Goal: Task Accomplishment & Management: Manage account settings

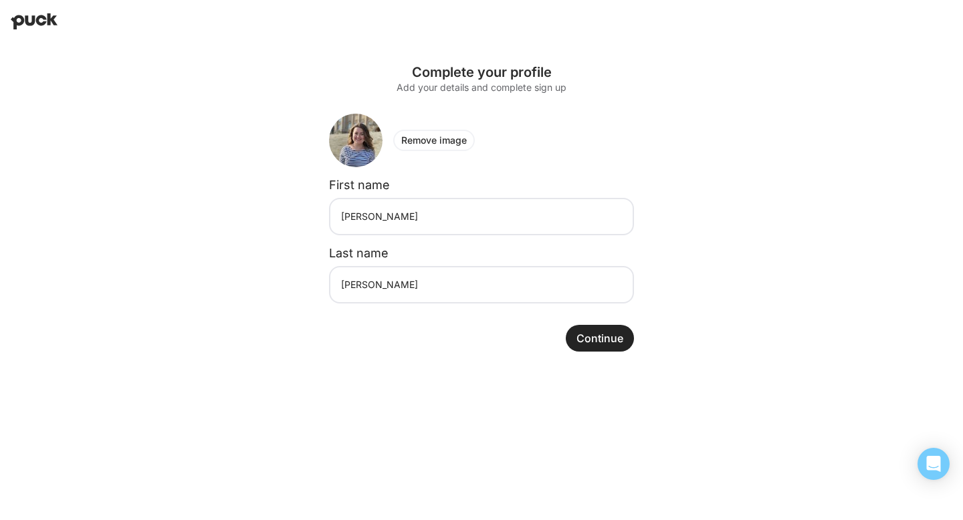
click at [371, 148] on img at bounding box center [355, 140] width 53 height 53
click at [438, 138] on button "Remove image" at bounding box center [434, 140] width 82 height 21
click at [431, 134] on button "Add image" at bounding box center [425, 140] width 65 height 21
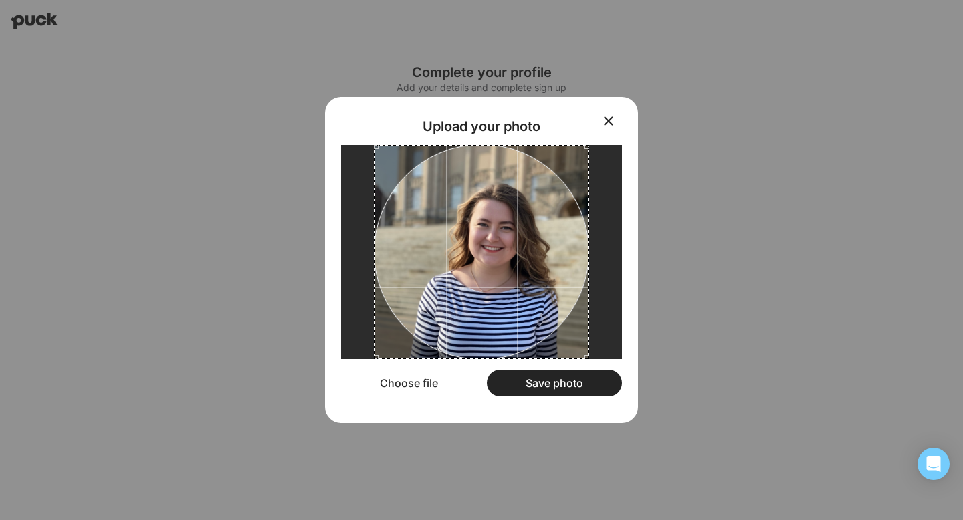
click at [592, 390] on button "Save photo" at bounding box center [554, 383] width 135 height 27
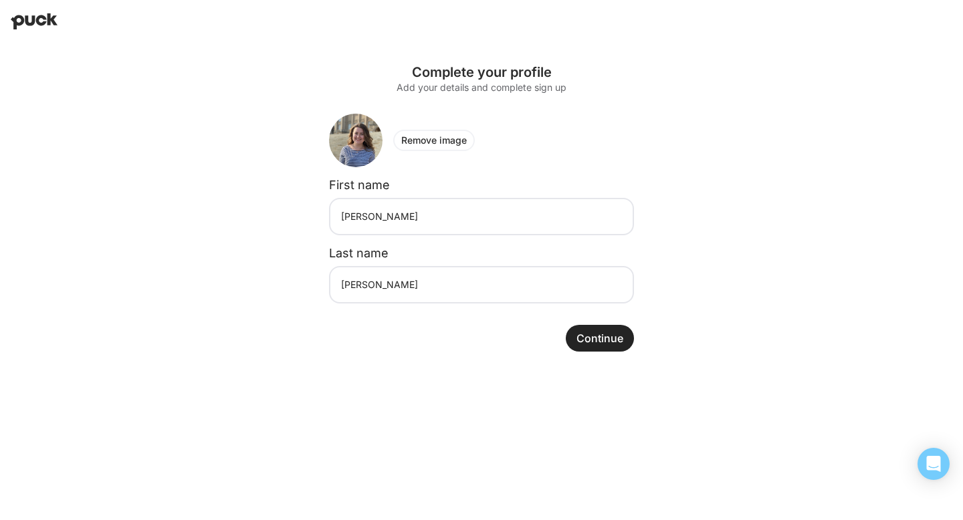
click at [613, 333] on button "Continue" at bounding box center [600, 338] width 68 height 27
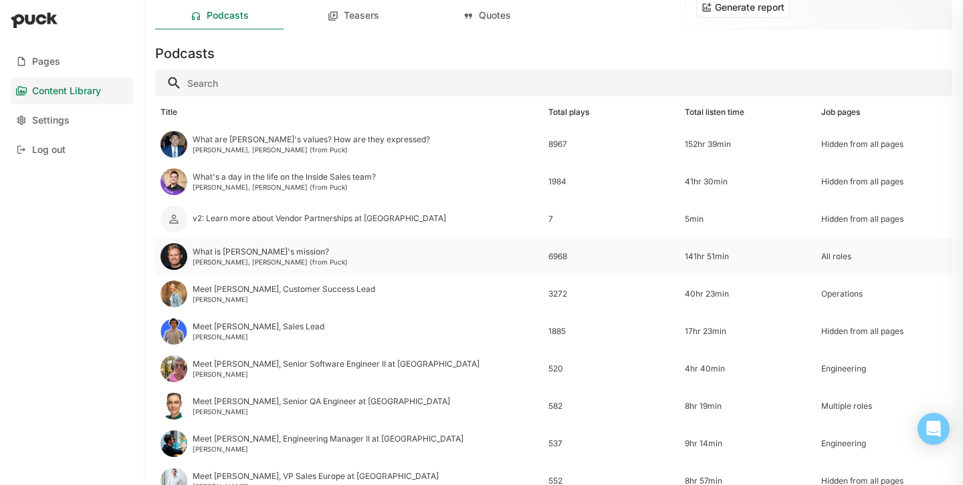
scroll to position [47, 0]
click at [217, 300] on div "[PERSON_NAME]" at bounding box center [284, 298] width 183 height 8
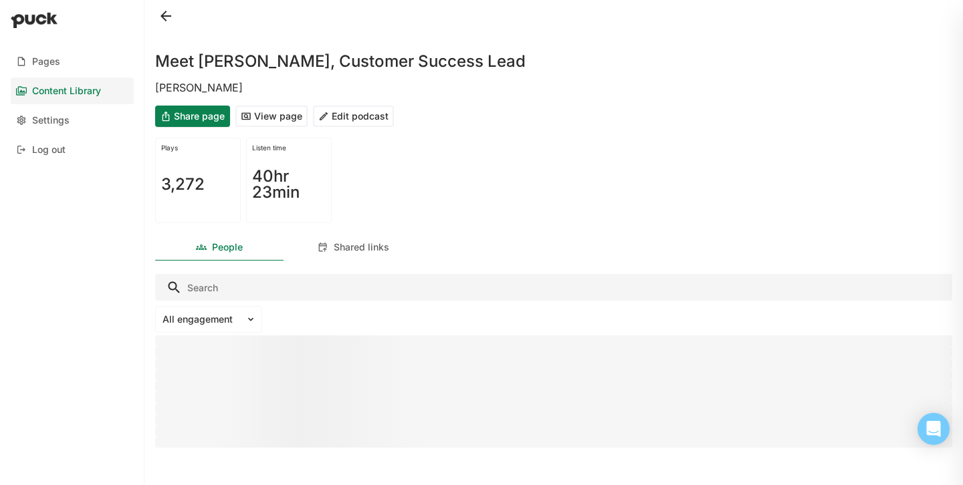
click at [342, 116] on button "Edit podcast" at bounding box center [353, 116] width 81 height 21
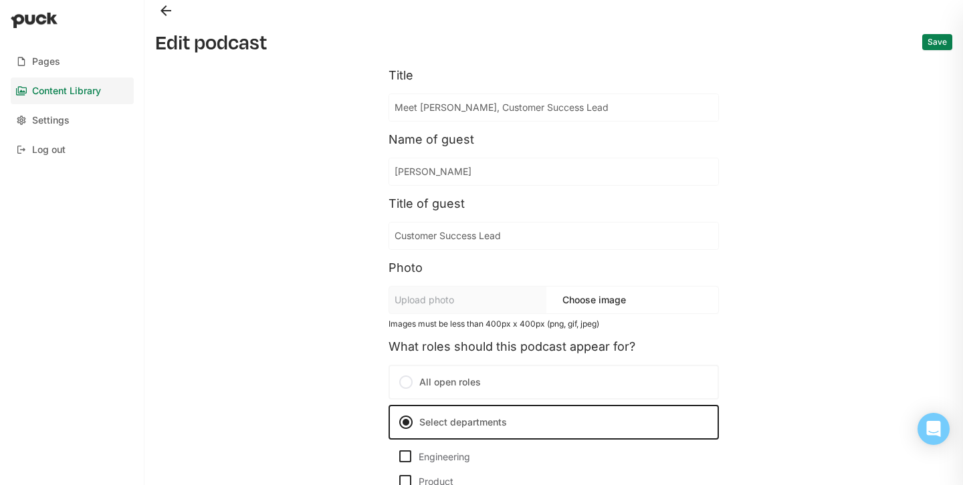
click at [416, 234] on input "Customer Success Lead" at bounding box center [553, 236] width 329 height 27
click at [416, 234] on input "Customer Success Lead" at bounding box center [545, 236] width 313 height 27
click at [438, 174] on input "[PERSON_NAME]" at bounding box center [553, 171] width 329 height 27
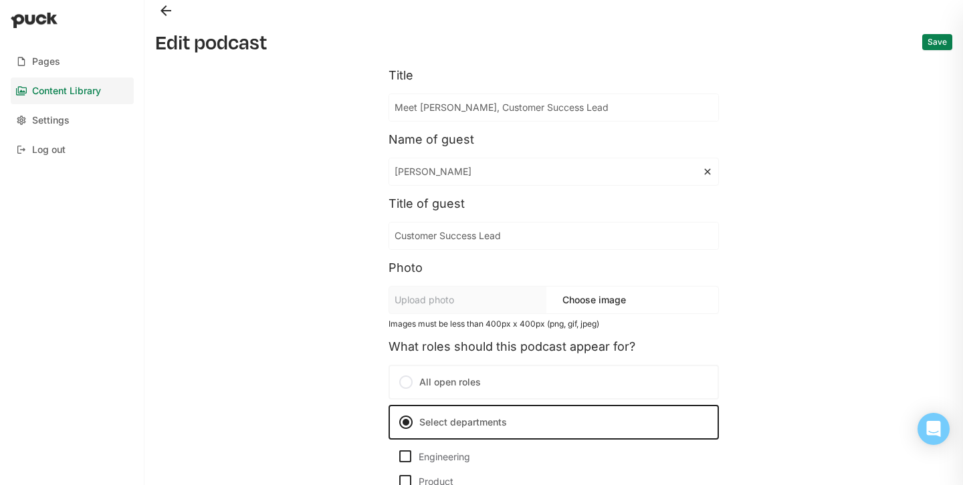
click at [438, 174] on input "[PERSON_NAME]" at bounding box center [545, 171] width 313 height 27
click at [435, 230] on input "Customer Success Lead" at bounding box center [553, 236] width 329 height 27
click at [435, 230] on input "Customer Success Lead" at bounding box center [545, 236] width 313 height 27
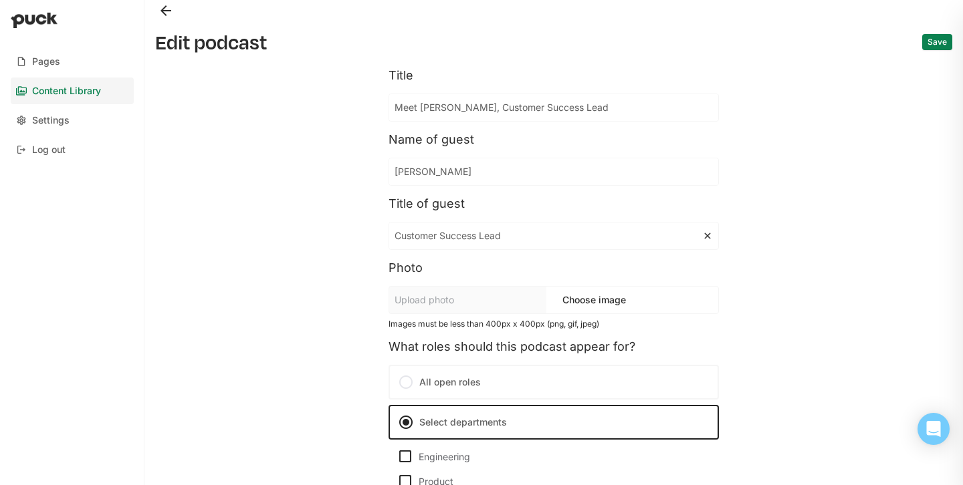
click at [484, 106] on input "Meet [PERSON_NAME], Customer Success Lead" at bounding box center [553, 107] width 329 height 27
click at [440, 168] on input "[PERSON_NAME]" at bounding box center [553, 171] width 329 height 27
click at [440, 168] on input "[PERSON_NAME]" at bounding box center [545, 171] width 313 height 27
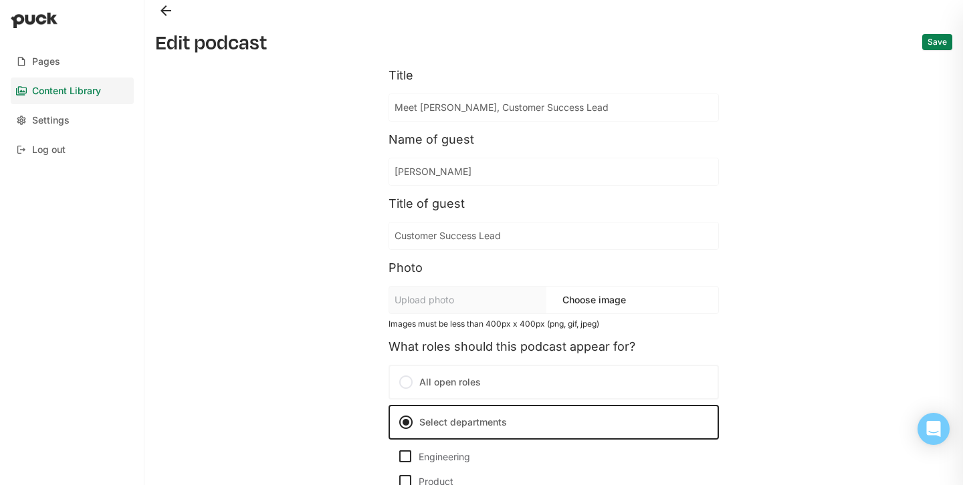
click at [165, 12] on button "Back" at bounding box center [165, 10] width 21 height 21
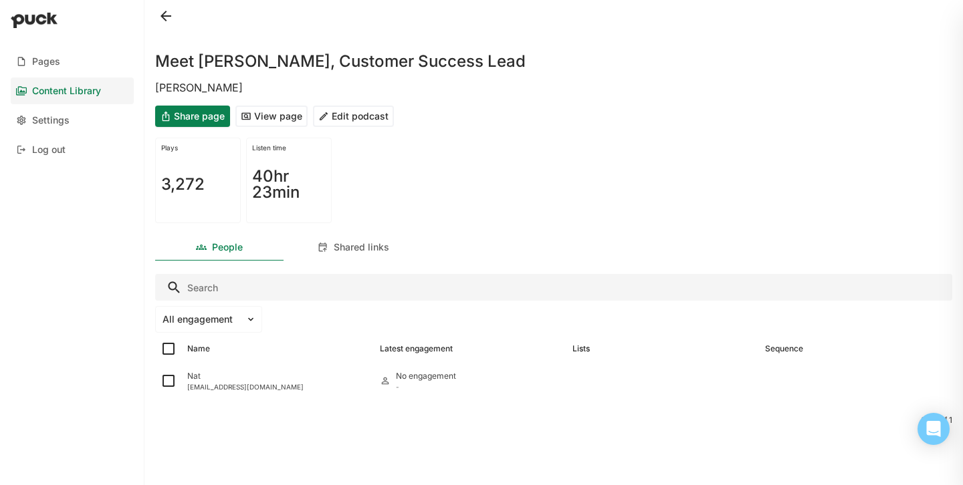
click at [203, 114] on button "Share page" at bounding box center [192, 116] width 75 height 21
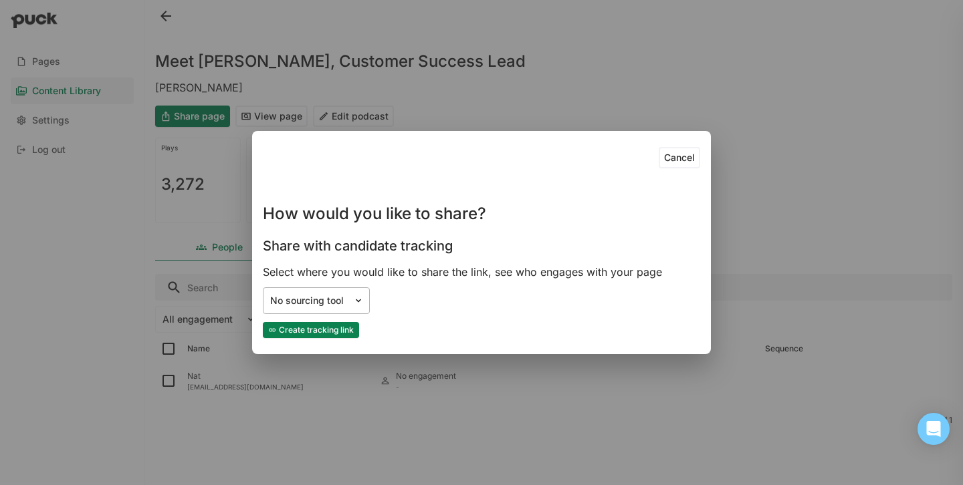
click at [308, 305] on div "No sourcing tool" at bounding box center [308, 301] width 76 height 11
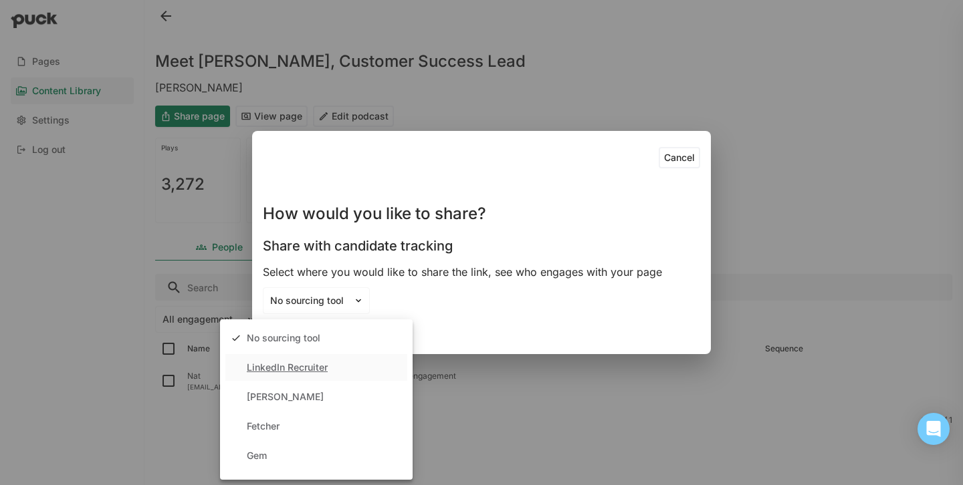
click at [286, 360] on div "LinkedIn Recruiter" at bounding box center [316, 367] width 182 height 27
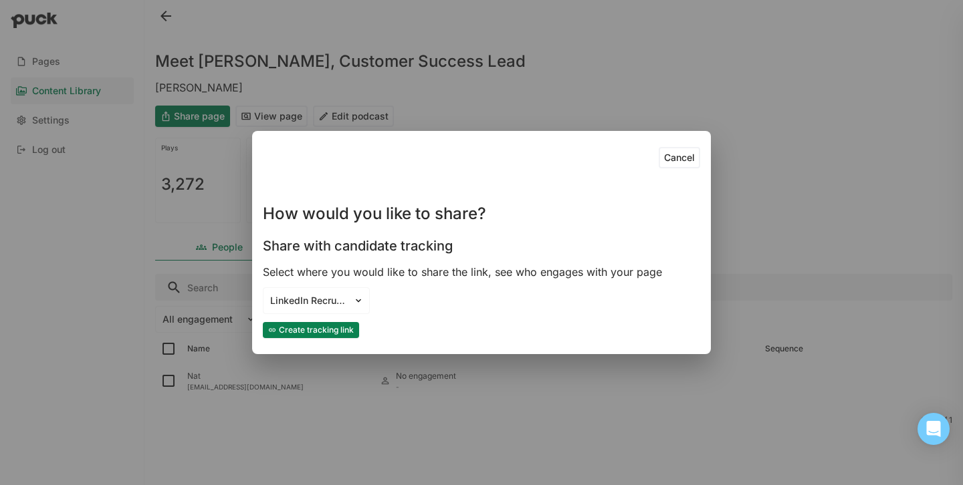
click at [291, 327] on button "Create tracking link" at bounding box center [311, 330] width 96 height 16
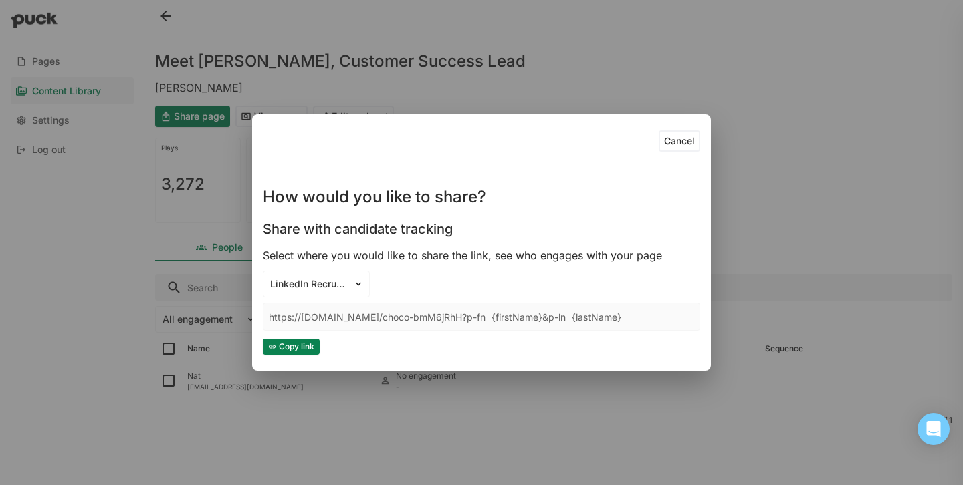
click at [233, 93] on div "Cancel How would you like to share? Share with candidate tracking Select where …" at bounding box center [481, 242] width 963 height 485
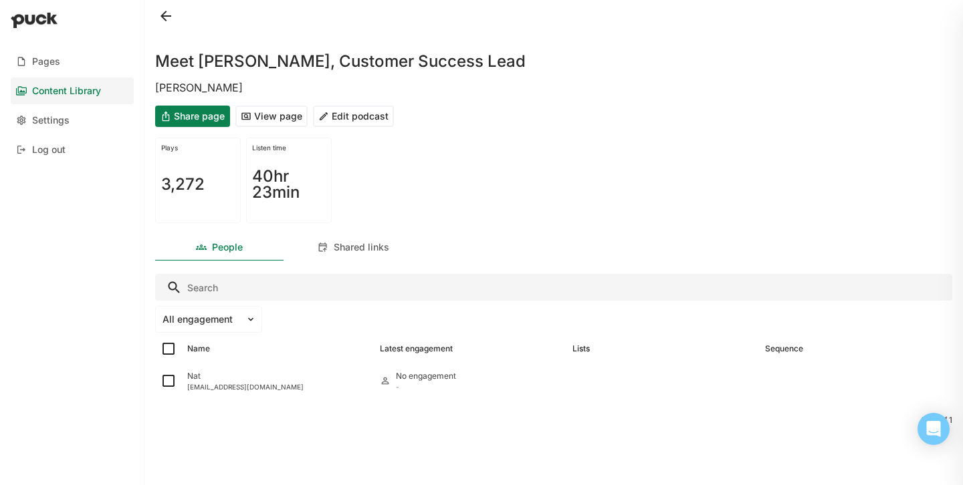
click at [163, 21] on button at bounding box center [165, 15] width 21 height 21
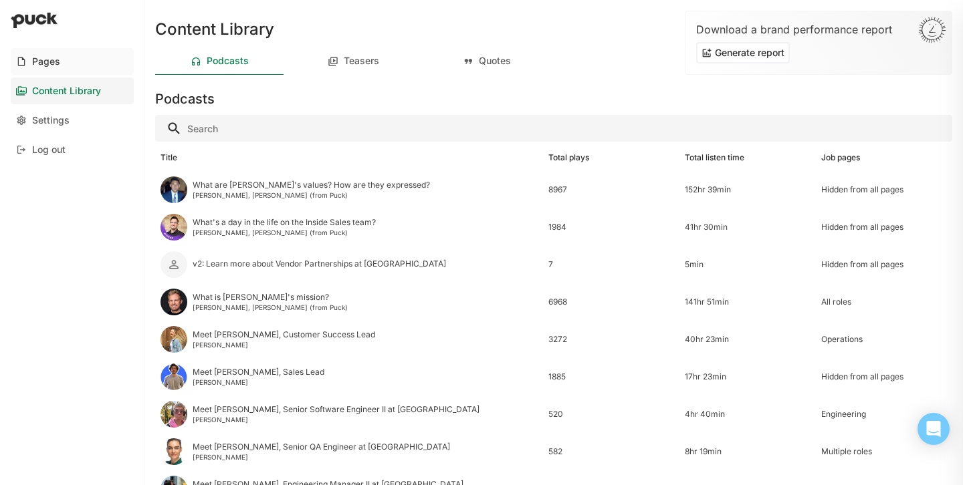
click at [70, 66] on link "Pages" at bounding box center [72, 61] width 123 height 27
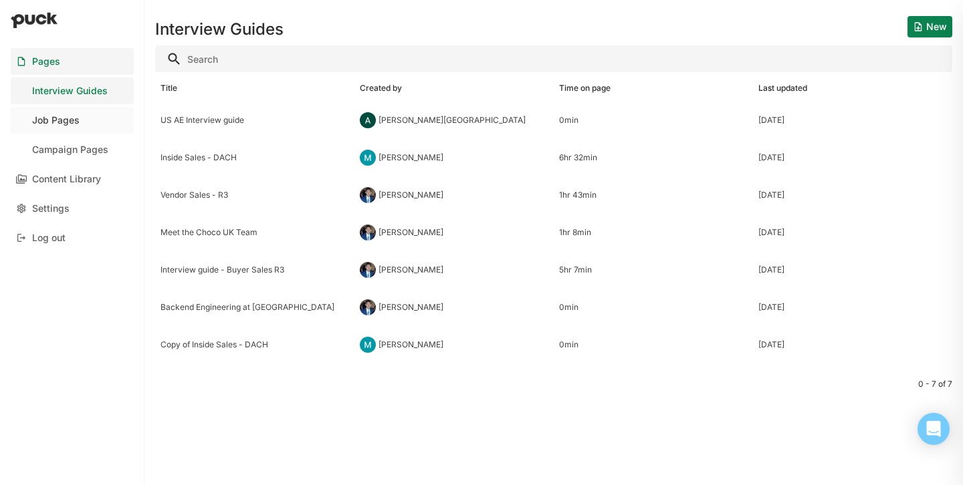
click at [70, 112] on link "Job Pages" at bounding box center [72, 120] width 123 height 27
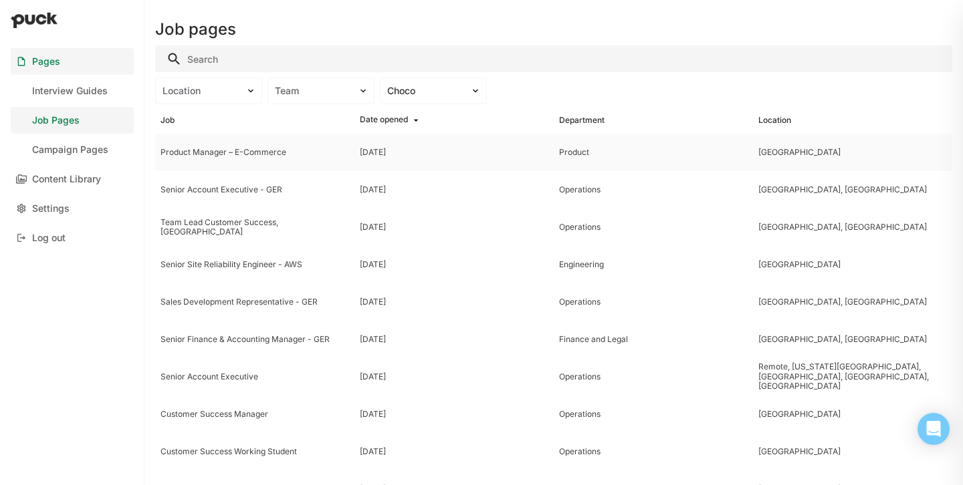
click at [297, 148] on div "Product Manager – E-Commerce" at bounding box center [254, 152] width 189 height 9
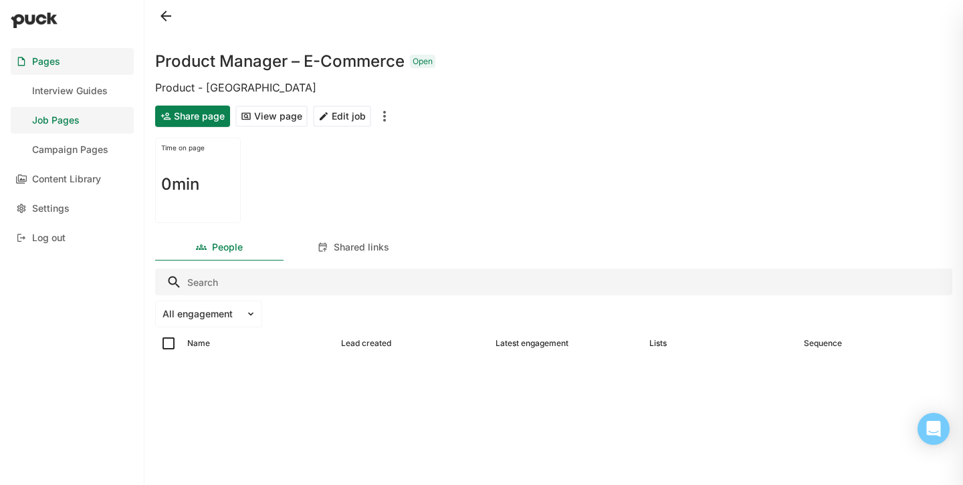
click at [169, 17] on button at bounding box center [165, 15] width 21 height 21
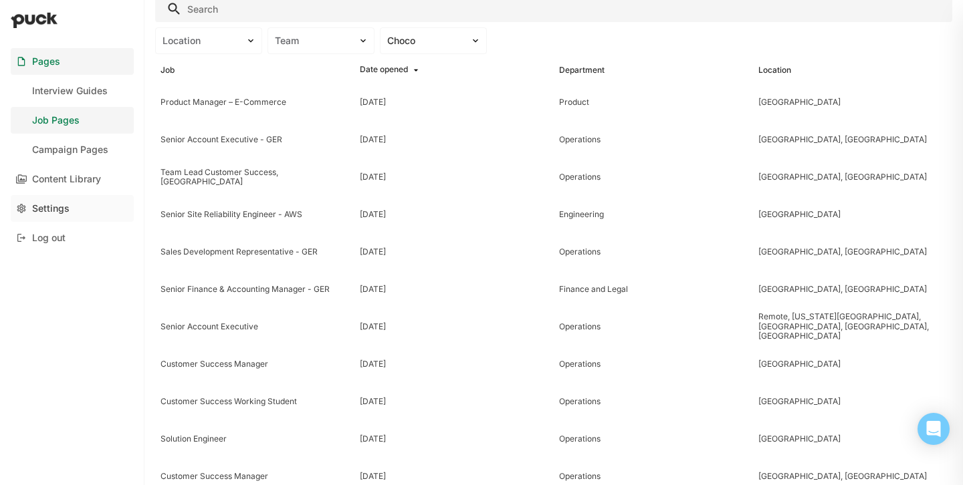
scroll to position [19, 0]
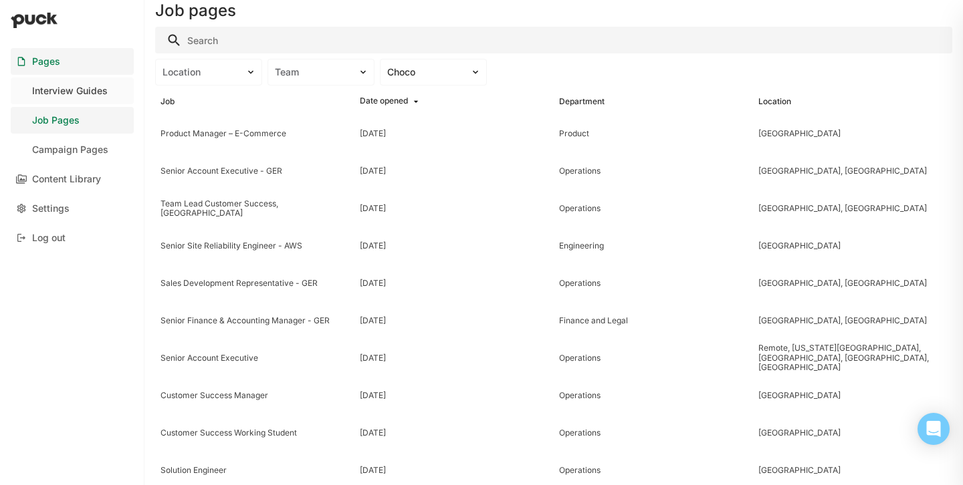
click at [80, 101] on link "Interview Guides" at bounding box center [72, 91] width 123 height 27
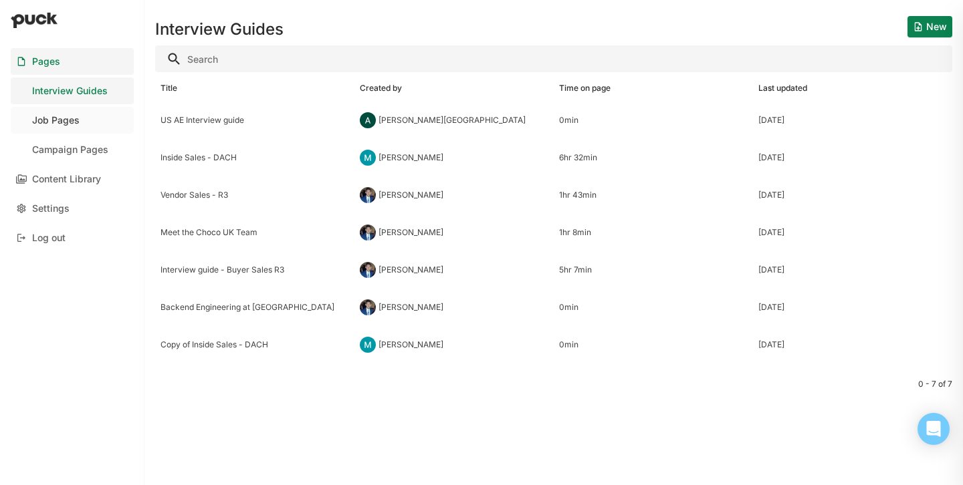
click at [75, 116] on div "Job Pages" at bounding box center [55, 120] width 47 height 11
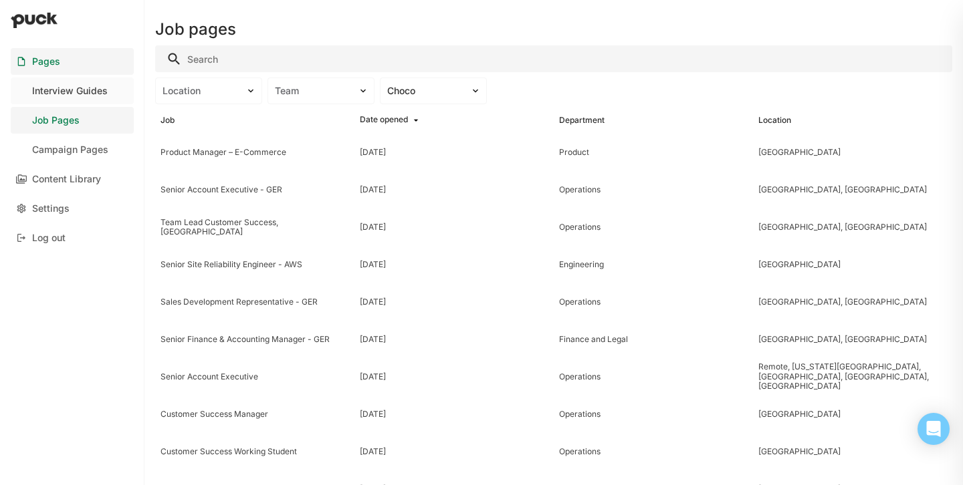
click at [104, 94] on div "Interview Guides" at bounding box center [70, 91] width 76 height 11
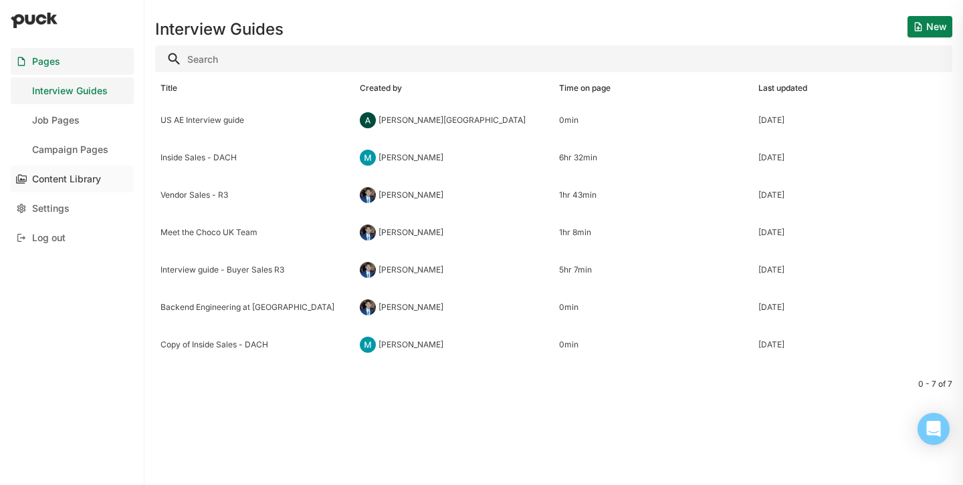
click at [63, 182] on div "Content Library" at bounding box center [66, 179] width 69 height 11
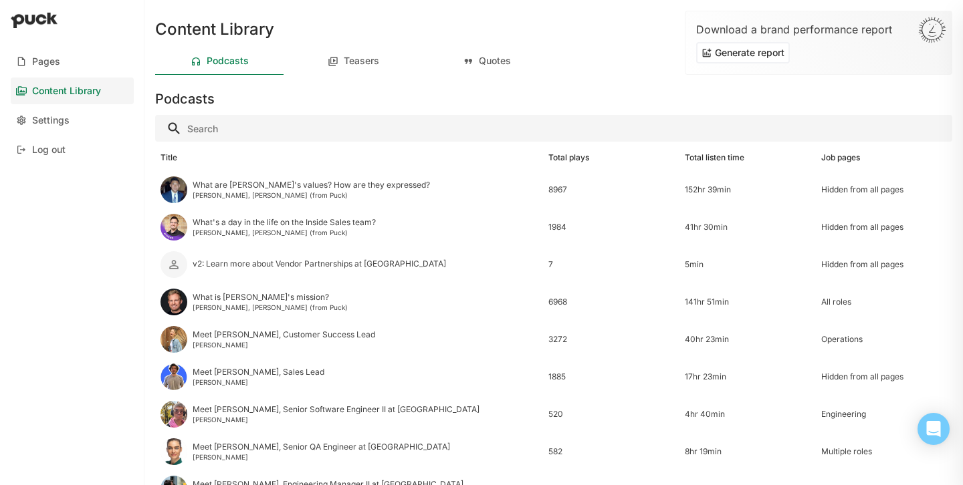
click at [753, 60] on button "Generate report" at bounding box center [743, 52] width 94 height 21
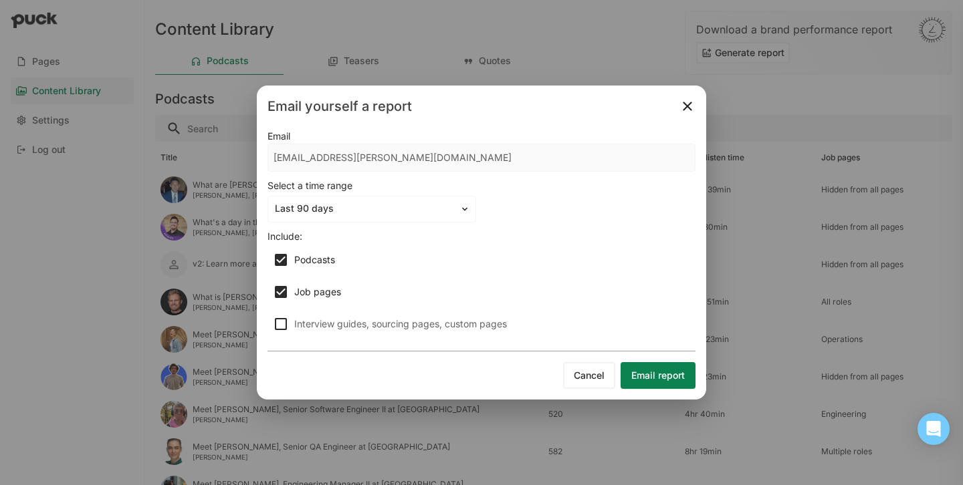
click at [685, 101] on img at bounding box center [687, 106] width 16 height 16
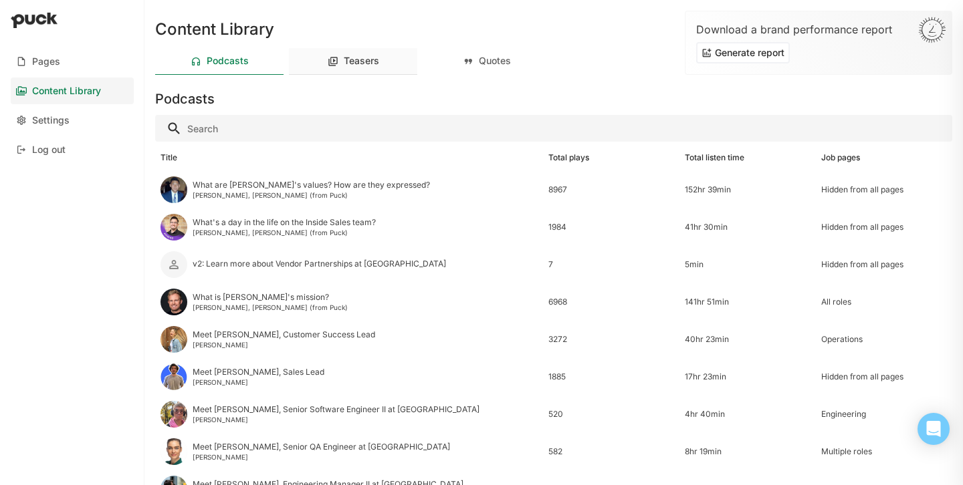
click at [322, 62] on div "Teasers" at bounding box center [353, 61] width 128 height 27
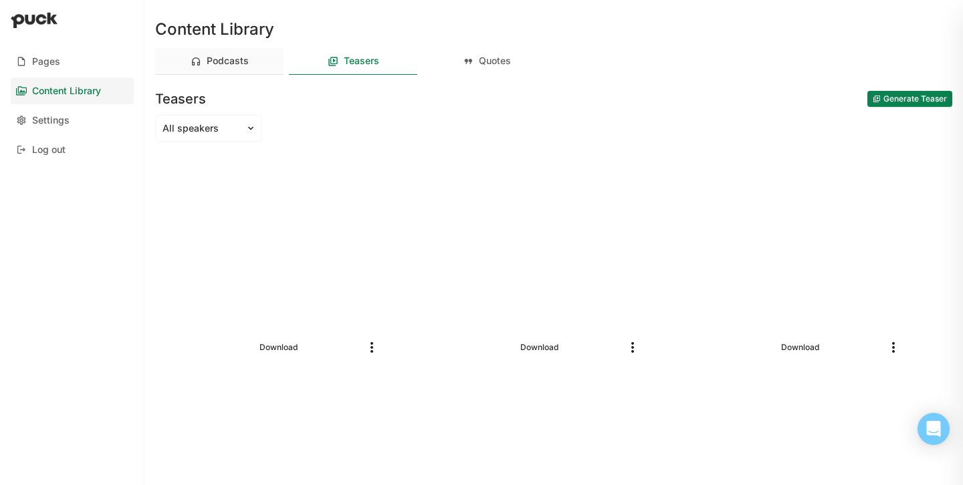
click at [208, 56] on div "Podcasts" at bounding box center [228, 61] width 42 height 11
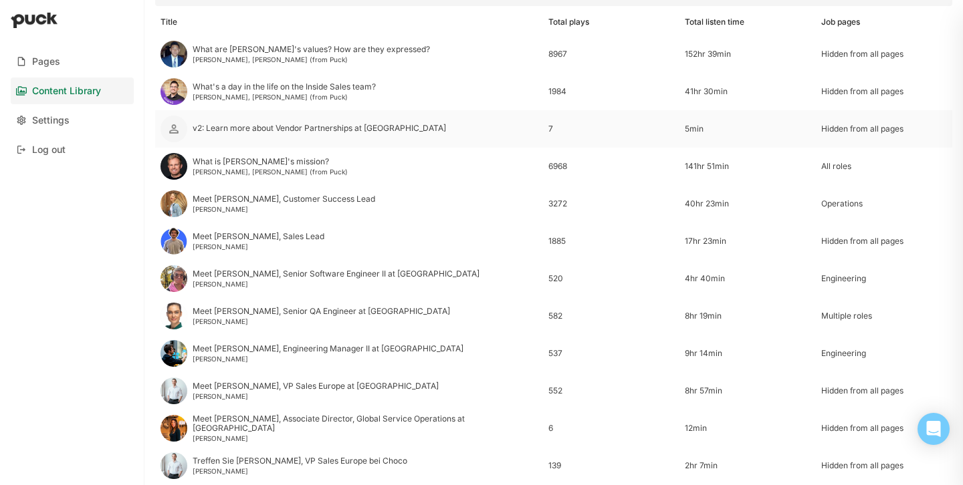
scroll to position [318, 0]
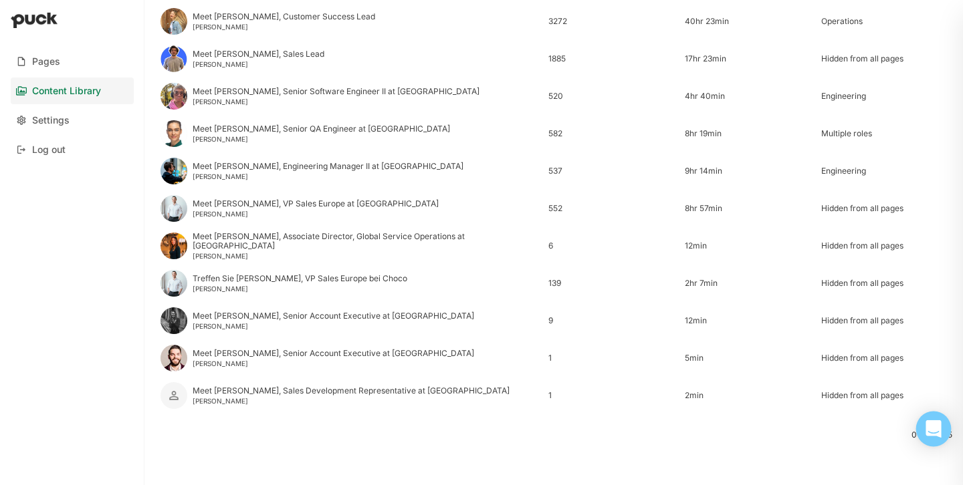
click at [942, 434] on icon "Open Intercom Messenger" at bounding box center [933, 429] width 17 height 17
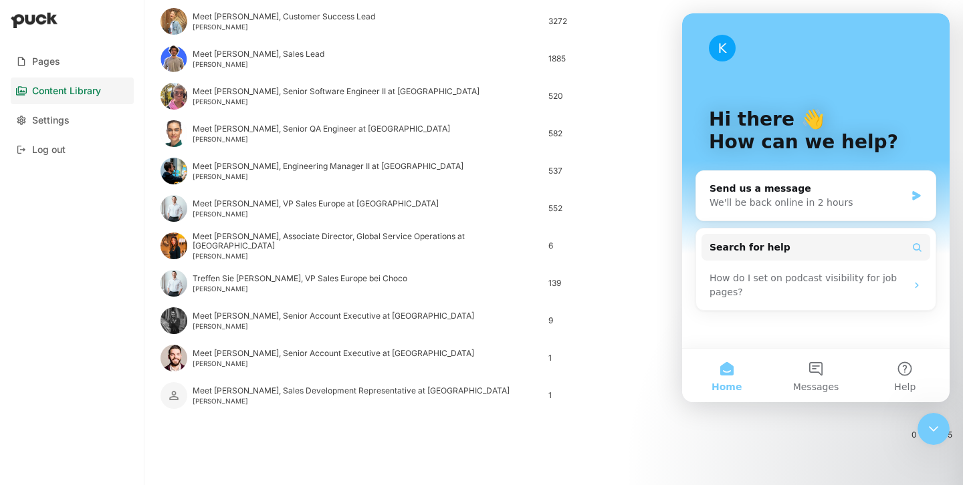
scroll to position [0, 0]
click at [779, 208] on div "We'll be back online in 2 hours" at bounding box center [808, 203] width 196 height 14
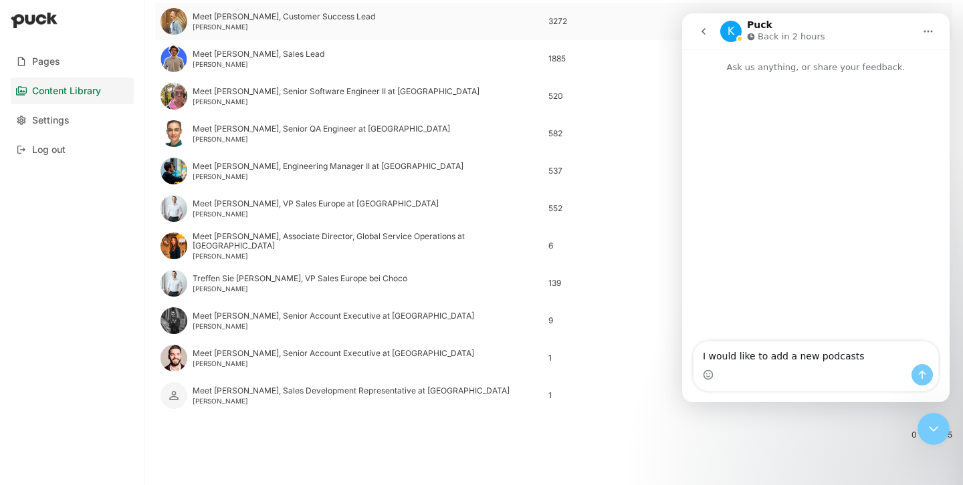
type textarea "I would like to add a new podcasts"
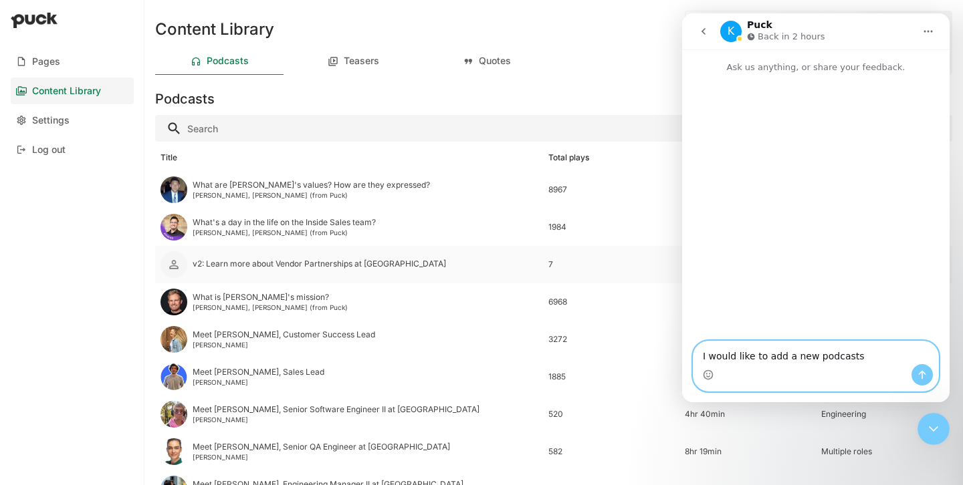
scroll to position [25, 0]
